Goal: Transaction & Acquisition: Purchase product/service

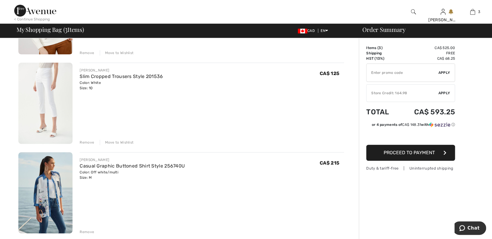
scroll to position [118, 0]
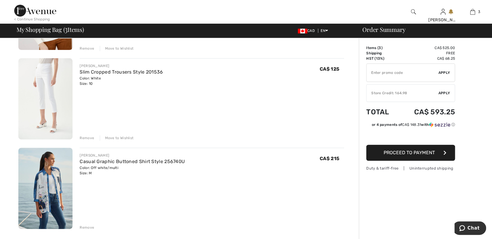
click at [83, 138] on div "Remove" at bounding box center [87, 138] width 15 height 5
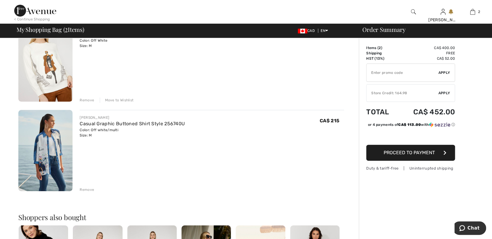
scroll to position [0, 0]
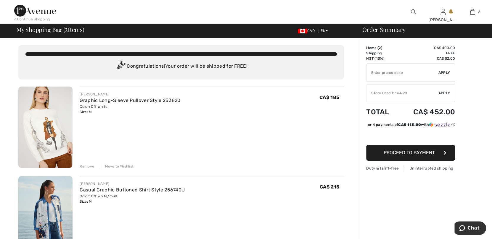
click at [83, 166] on div "Remove" at bounding box center [87, 166] width 15 height 5
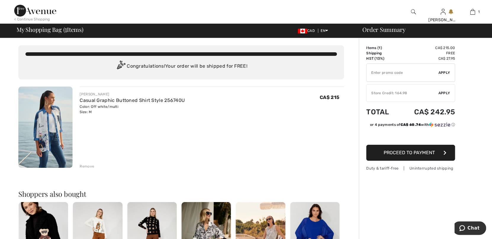
click at [398, 94] on div "Store Credit: 164.98" at bounding box center [402, 93] width 72 height 5
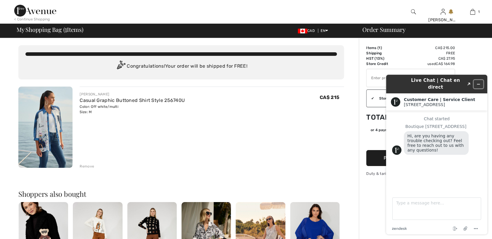
click at [479, 82] on icon "Minimize widget" at bounding box center [478, 84] width 4 height 4
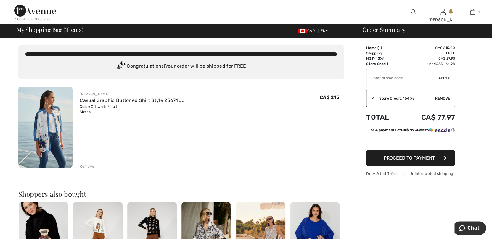
click at [412, 10] on img at bounding box center [413, 11] width 5 height 7
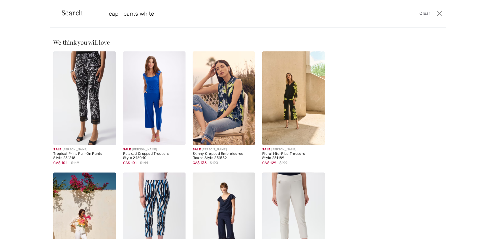
type input "capri pants white"
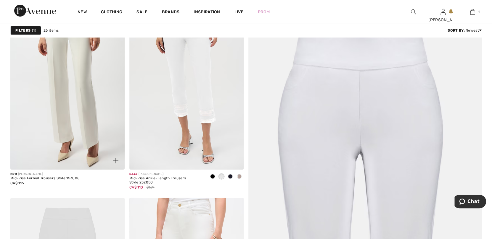
click at [57, 99] on img at bounding box center [67, 84] width 114 height 171
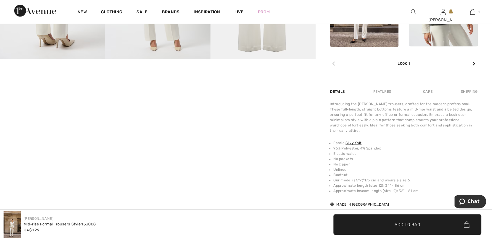
scroll to position [385, 0]
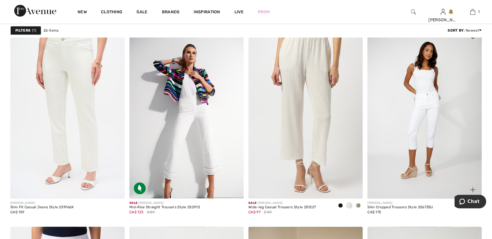
scroll to position [474, 0]
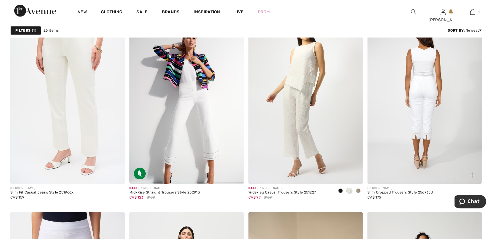
click at [426, 113] on img at bounding box center [424, 98] width 114 height 171
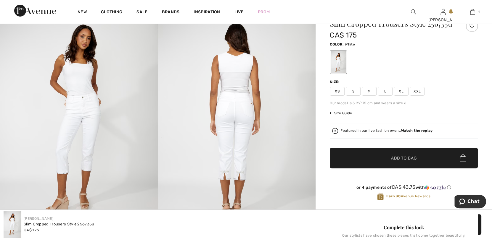
scroll to position [30, 0]
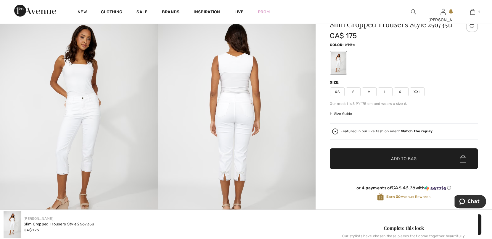
click at [367, 96] on span "M" at bounding box center [369, 92] width 15 height 9
click at [422, 167] on span "✔ Added to Bag Add to Bag" at bounding box center [404, 159] width 148 height 21
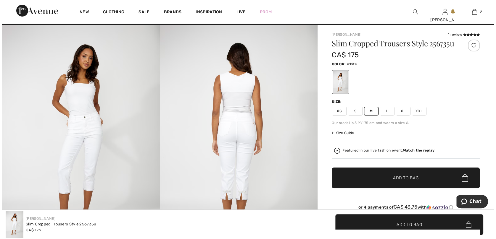
scroll to position [0, 0]
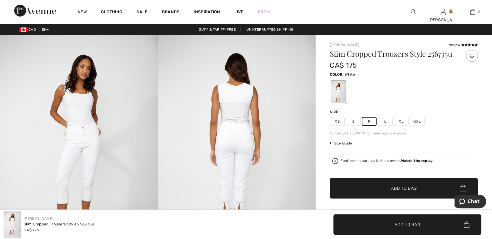
click at [295, 62] on img at bounding box center [237, 153] width 158 height 237
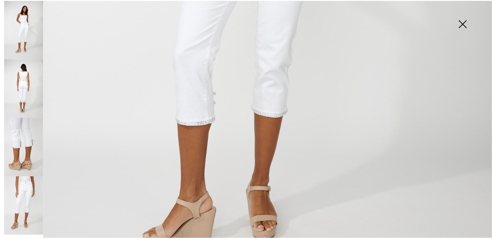
scroll to position [414, 0]
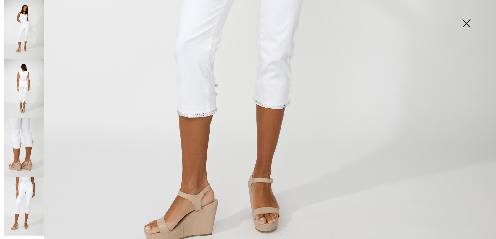
click at [466, 23] on img at bounding box center [467, 24] width 30 height 30
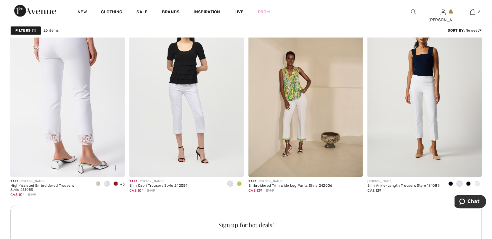
scroll to position [681, 0]
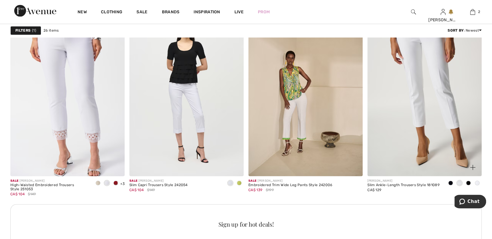
click at [450, 118] on img at bounding box center [424, 90] width 114 height 171
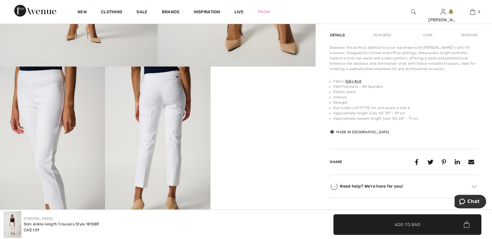
scroll to position [207, 0]
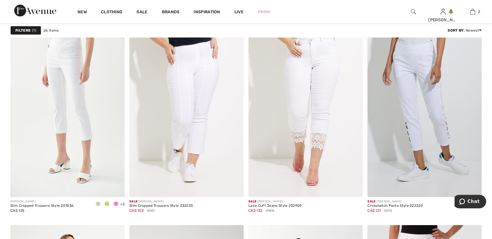
scroll to position [1184, 0]
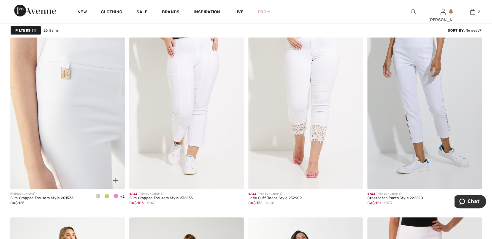
click at [99, 99] on img at bounding box center [67, 103] width 114 height 171
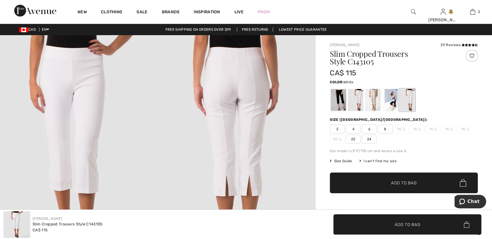
click at [406, 92] on div at bounding box center [406, 100] width 15 height 22
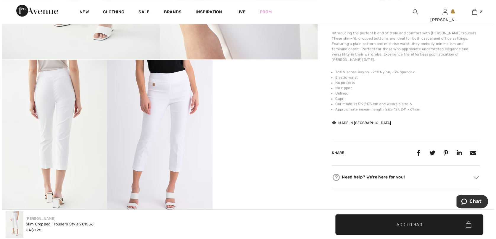
scroll to position [207, 0]
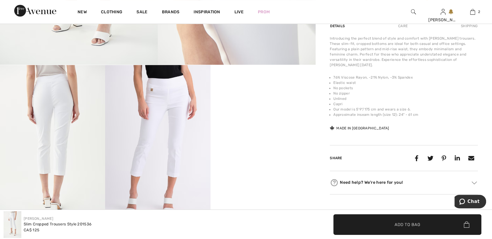
click at [59, 112] on img at bounding box center [52, 143] width 105 height 157
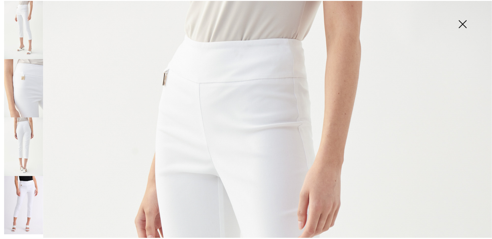
scroll to position [0, 0]
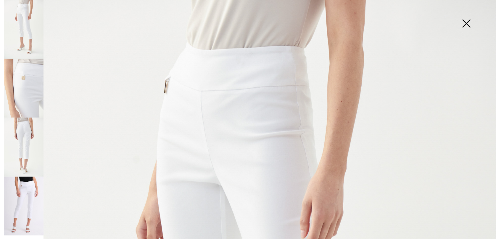
click at [467, 25] on img at bounding box center [467, 24] width 30 height 30
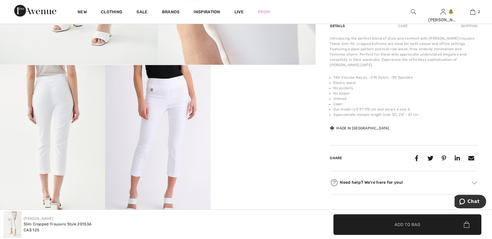
click at [67, 135] on img at bounding box center [52, 143] width 105 height 157
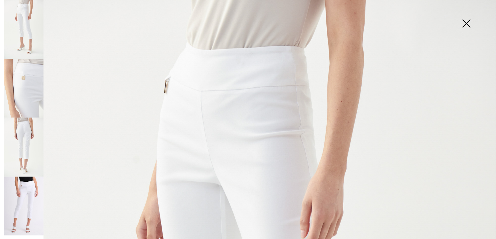
click at [466, 23] on img at bounding box center [467, 24] width 30 height 30
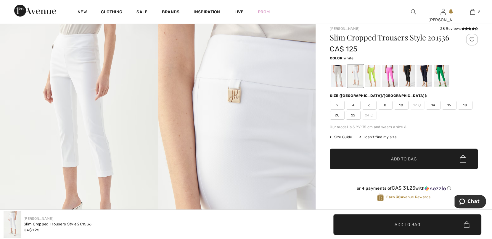
scroll to position [30, 0]
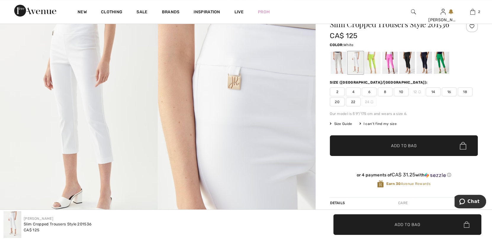
click at [402, 91] on span "10" at bounding box center [401, 92] width 15 height 9
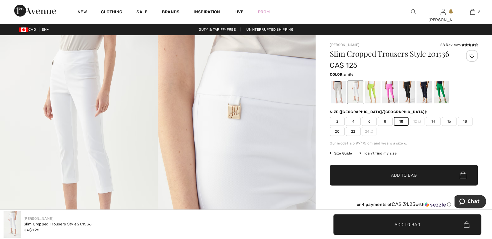
click at [419, 178] on span "✔ Added to Bag Add to Bag" at bounding box center [404, 175] width 148 height 21
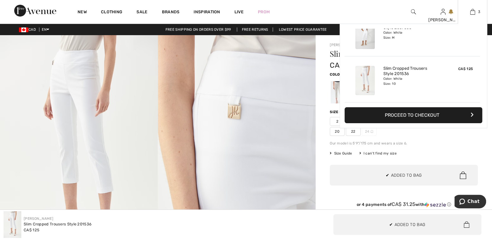
scroll to position [35, 0]
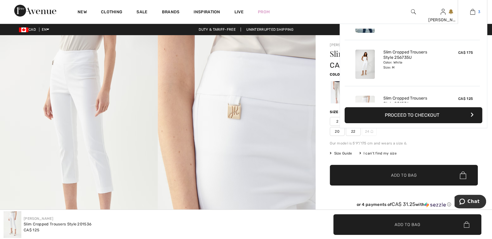
click at [474, 12] on img at bounding box center [472, 11] width 5 height 7
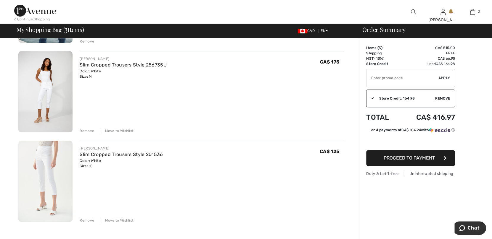
scroll to position [148, 0]
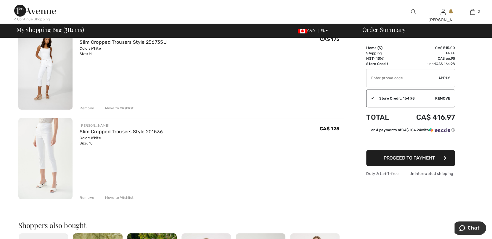
click at [87, 108] on div "Remove" at bounding box center [87, 108] width 15 height 5
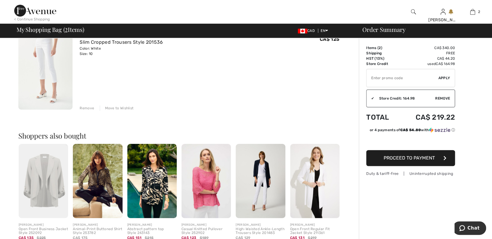
scroll to position [141, 0]
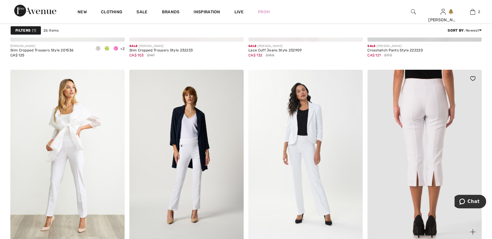
click at [437, 153] on img at bounding box center [424, 155] width 114 height 171
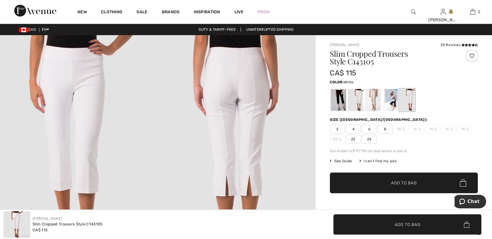
click at [401, 130] on span "10" at bounding box center [401, 129] width 15 height 9
click at [401, 129] on span "10" at bounding box center [401, 129] width 15 height 9
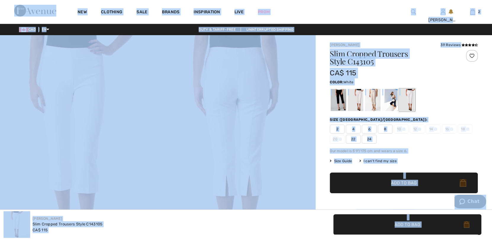
click at [401, 129] on div at bounding box center [246, 119] width 492 height 239
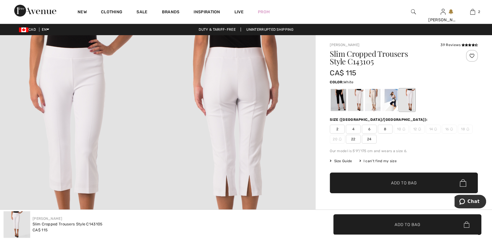
click at [401, 129] on span "10" at bounding box center [401, 129] width 15 height 9
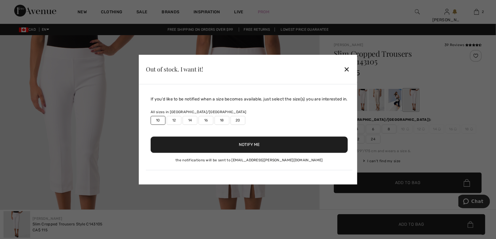
click at [155, 119] on label "10" at bounding box center [158, 120] width 15 height 9
click at [160, 118] on label "10" at bounding box center [158, 120] width 15 height 9
click at [265, 142] on button "Notify Me" at bounding box center [249, 145] width 197 height 16
click at [348, 69] on div "✕" at bounding box center [347, 69] width 6 height 12
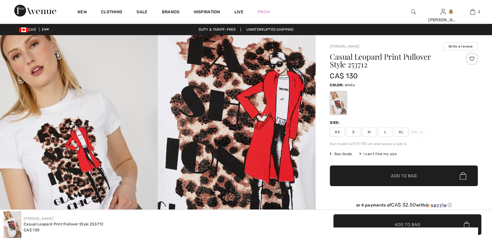
click at [386, 133] on span "L" at bounding box center [385, 132] width 15 height 9
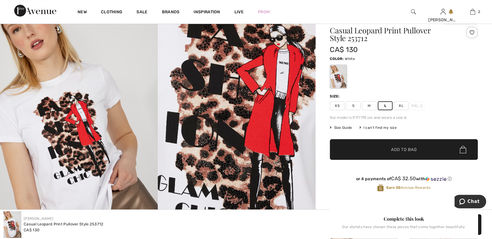
scroll to position [59, 0]
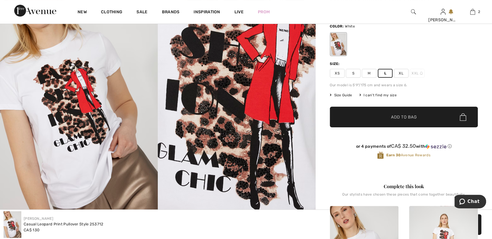
click at [412, 118] on span "Add to Bag" at bounding box center [403, 117] width 25 height 6
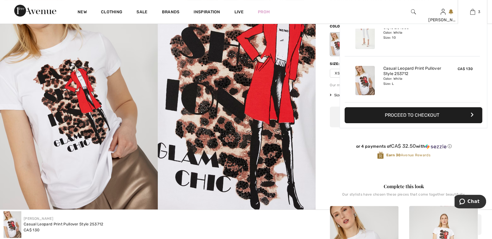
scroll to position [0, 0]
click at [474, 13] on img at bounding box center [472, 11] width 5 height 7
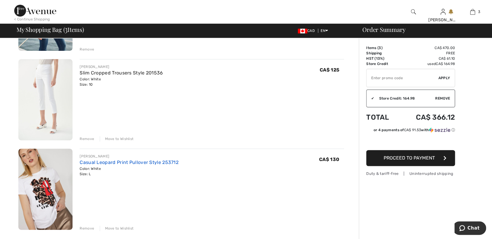
scroll to position [118, 0]
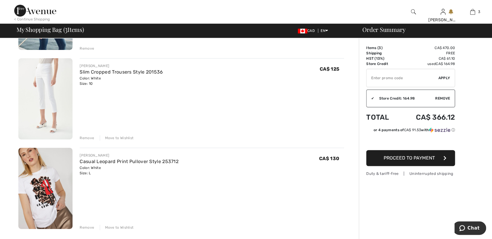
click at [117, 138] on div "Move to Wishlist" at bounding box center [117, 138] width 34 height 5
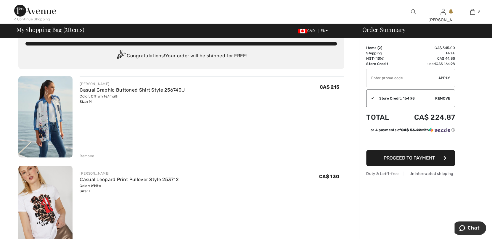
scroll to position [0, 0]
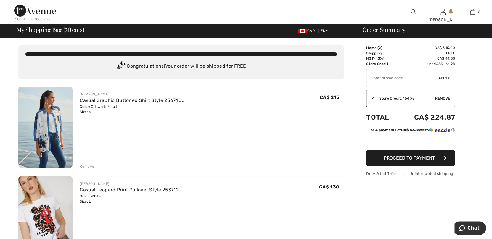
click at [384, 98] on div "Store Credit: 164.98" at bounding box center [404, 98] width 61 height 5
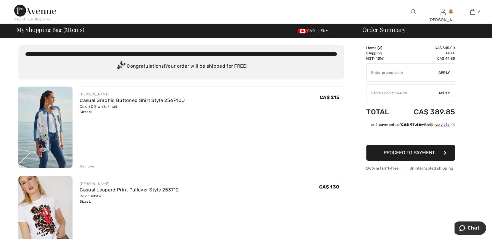
click at [386, 93] on div "Store Credit: 164.98" at bounding box center [402, 93] width 72 height 5
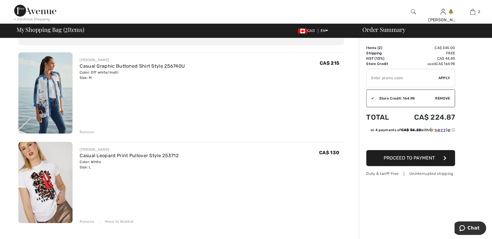
scroll to position [89, 0]
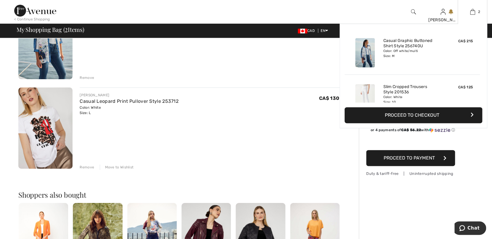
click at [403, 114] on button "Proceed to Checkout" at bounding box center [413, 115] width 138 height 16
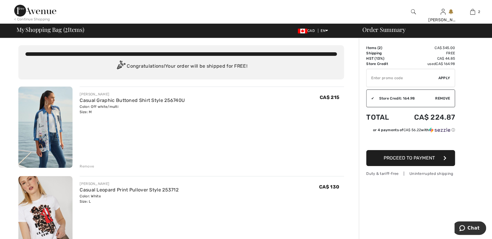
click at [428, 157] on span "Proceed to Payment" at bounding box center [409, 158] width 51 height 6
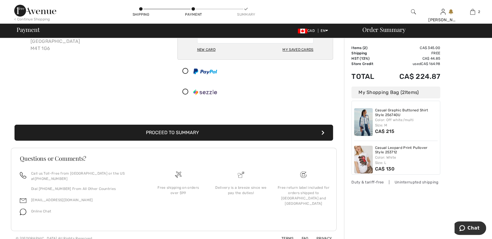
scroll to position [63, 0]
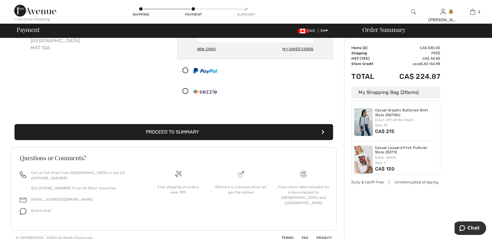
drag, startPoint x: 181, startPoint y: 131, endPoint x: 210, endPoint y: 125, distance: 29.7
click at [181, 131] on button "Proceed to Summary" at bounding box center [174, 132] width 318 height 16
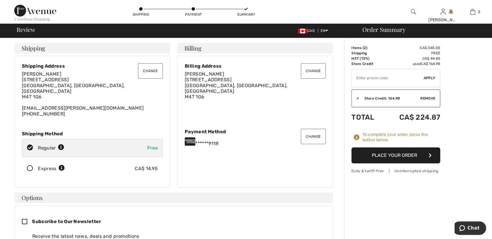
click at [393, 153] on button "Place Your Order" at bounding box center [395, 156] width 89 height 16
